Goal: Task Accomplishment & Management: Manage account settings

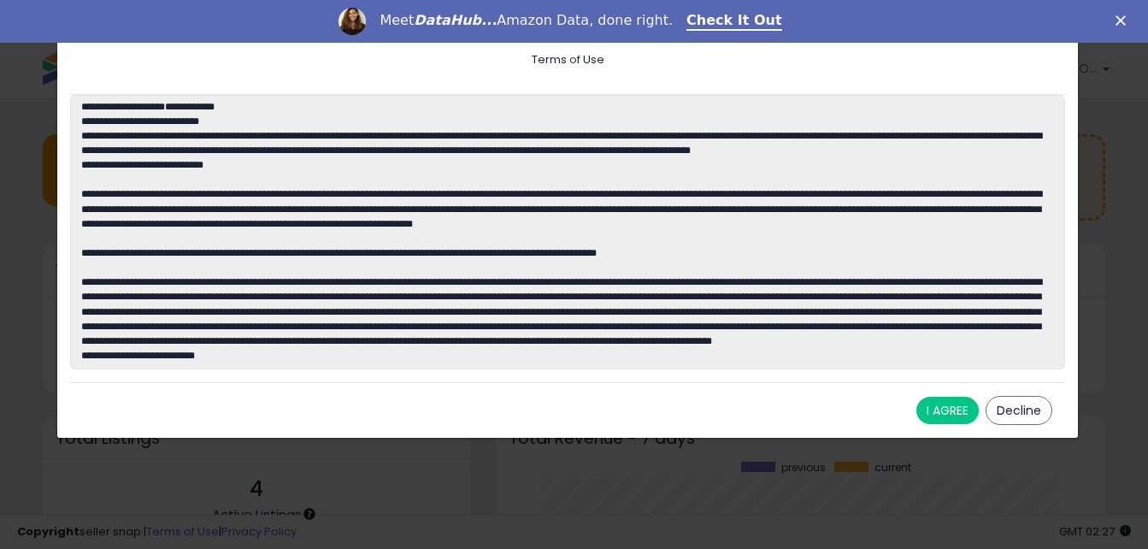
click at [951, 412] on button "I AGREE" at bounding box center [947, 410] width 62 height 27
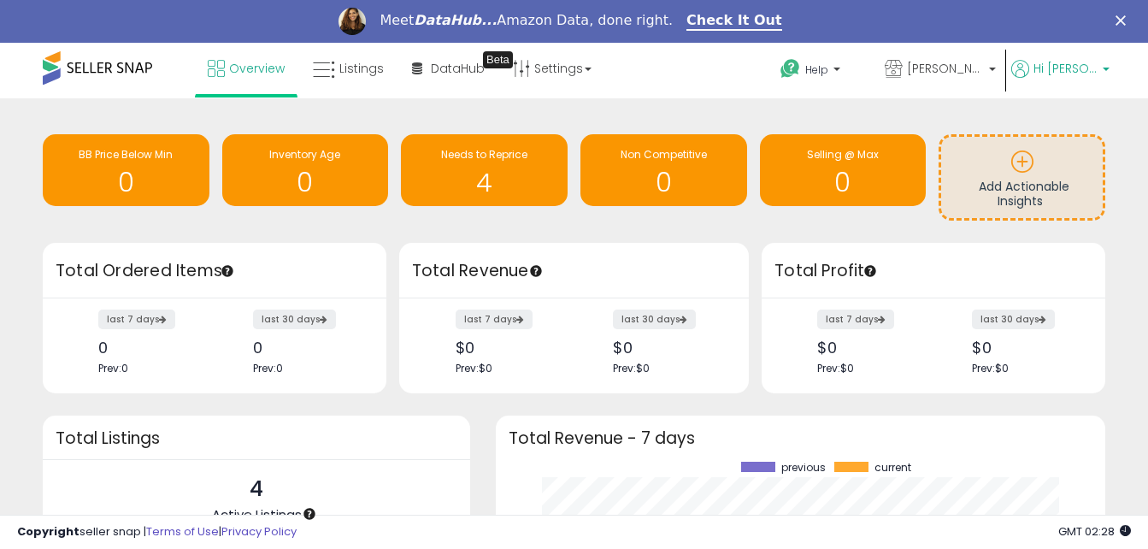
click at [1107, 73] on b at bounding box center [1105, 74] width 7 height 12
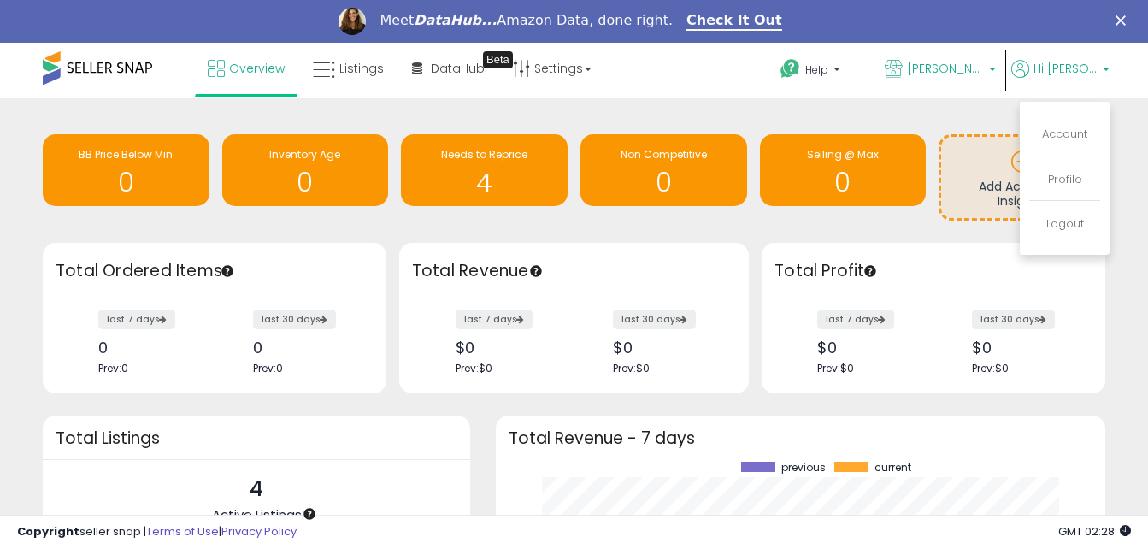
click at [996, 71] on b at bounding box center [992, 74] width 7 height 12
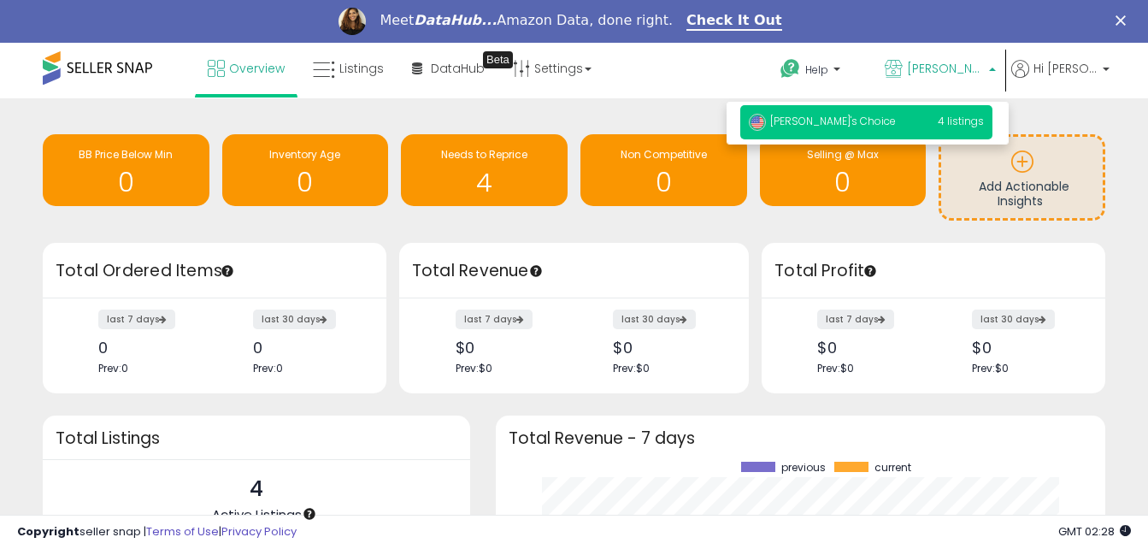
click at [724, 70] on div "Overview Listings Beta" at bounding box center [365, 79] width 756 height 73
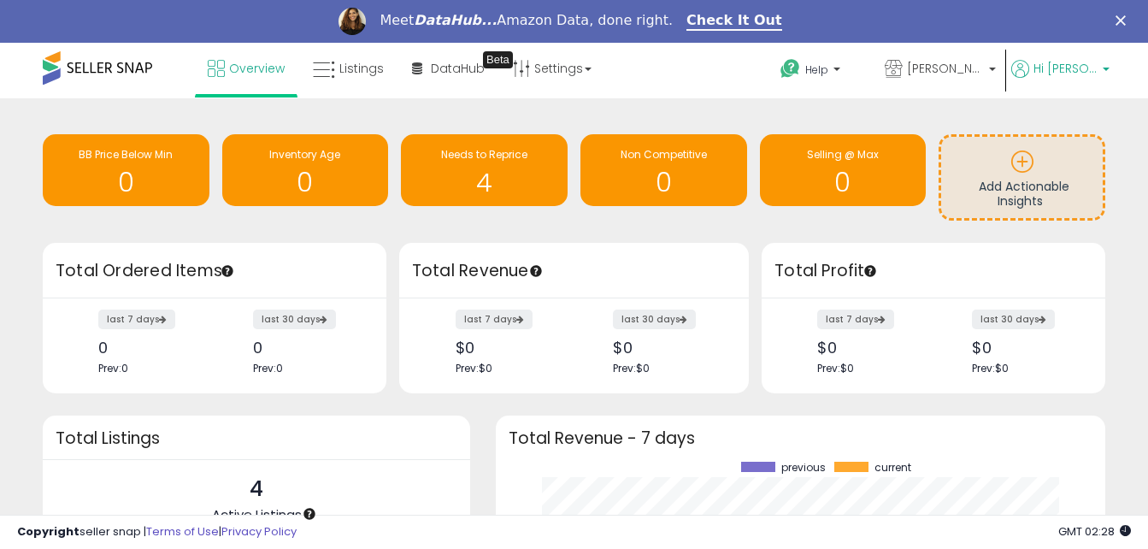
click at [1091, 73] on span "Hi [PERSON_NAME]" at bounding box center [1065, 68] width 64 height 17
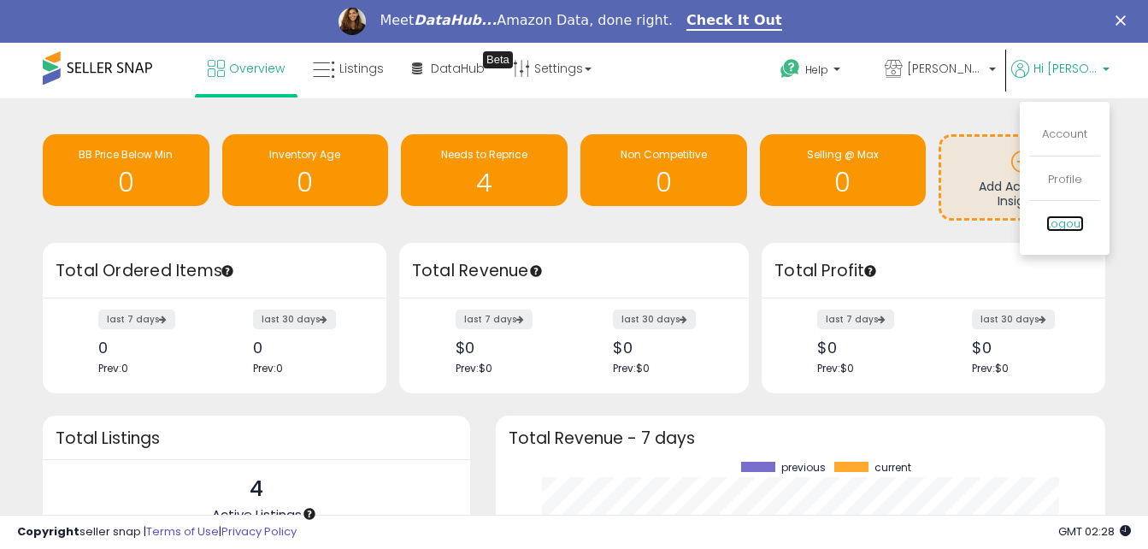
click at [1059, 222] on link "Logout" at bounding box center [1065, 223] width 38 height 16
